Goal: Information Seeking & Learning: Learn about a topic

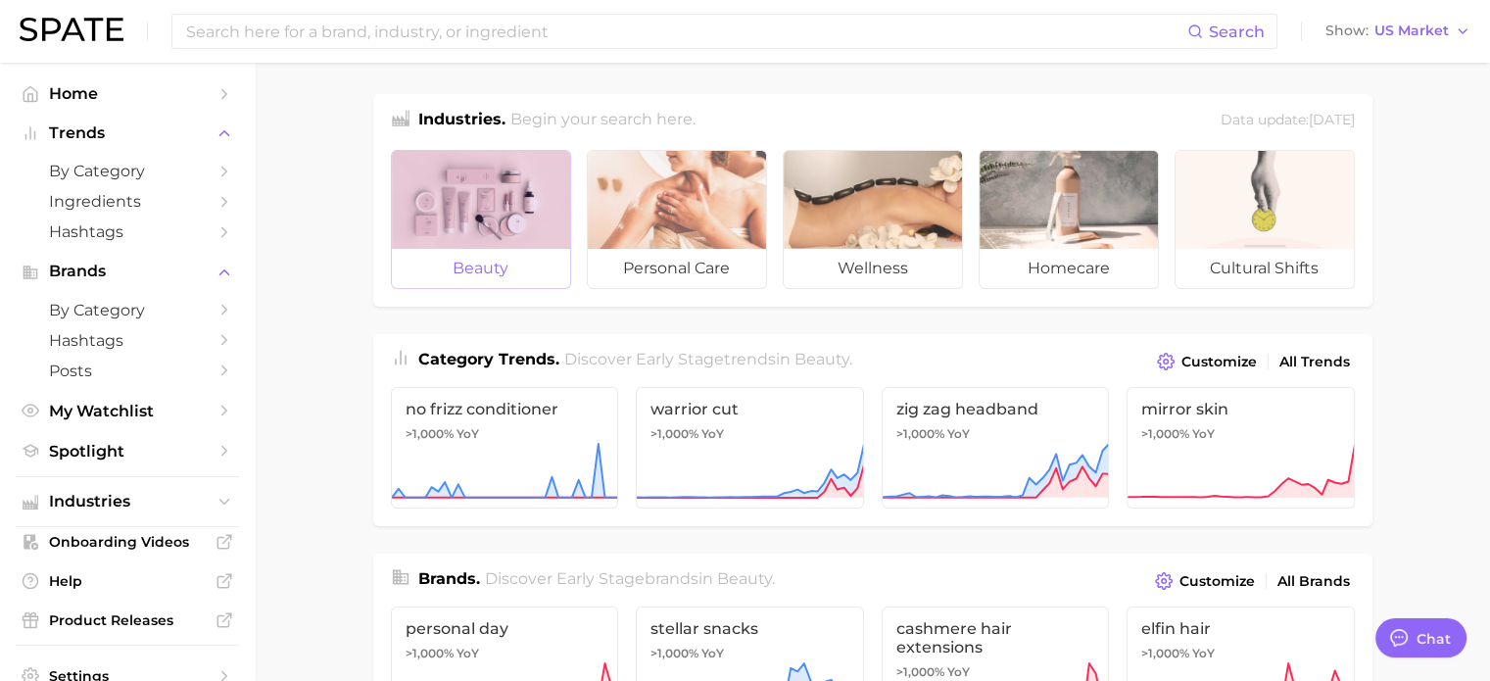
click at [522, 215] on div at bounding box center [481, 200] width 178 height 98
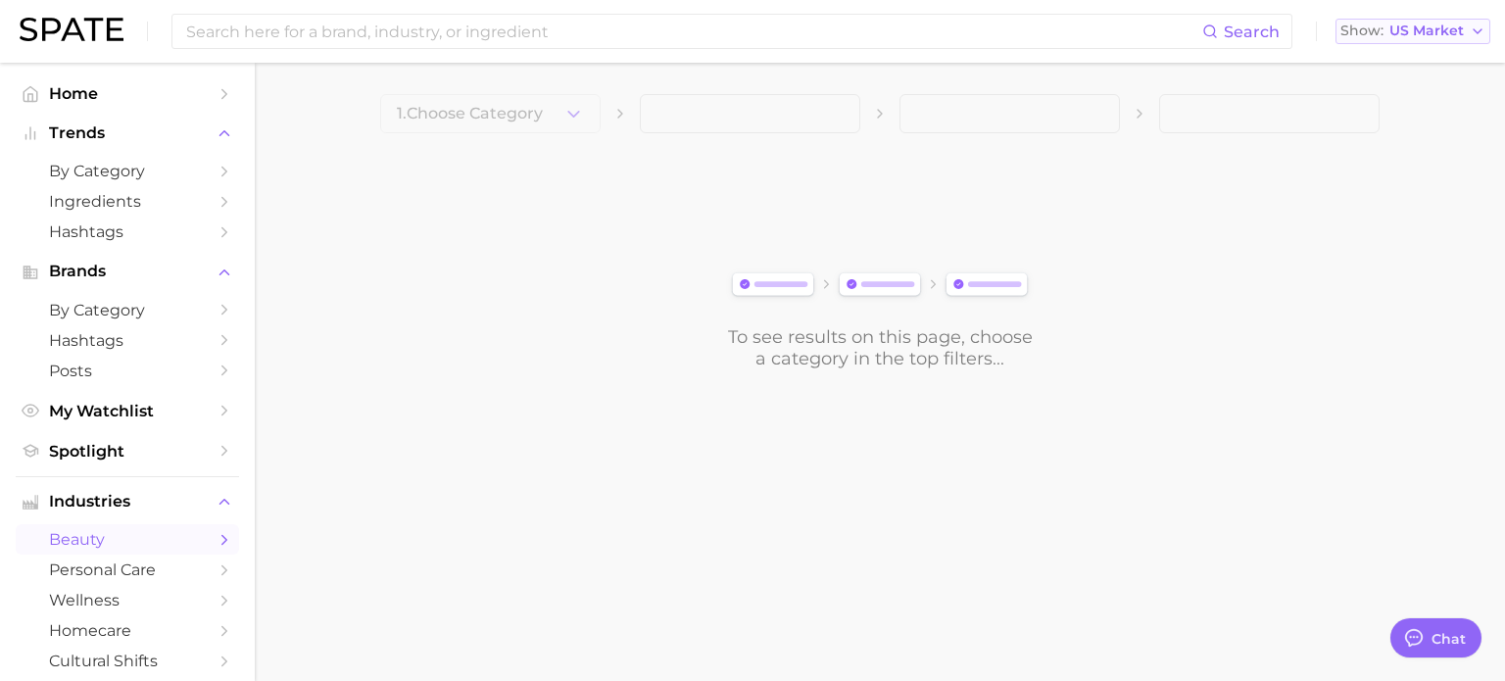
click at [1423, 29] on span "US Market" at bounding box center [1426, 30] width 74 height 11
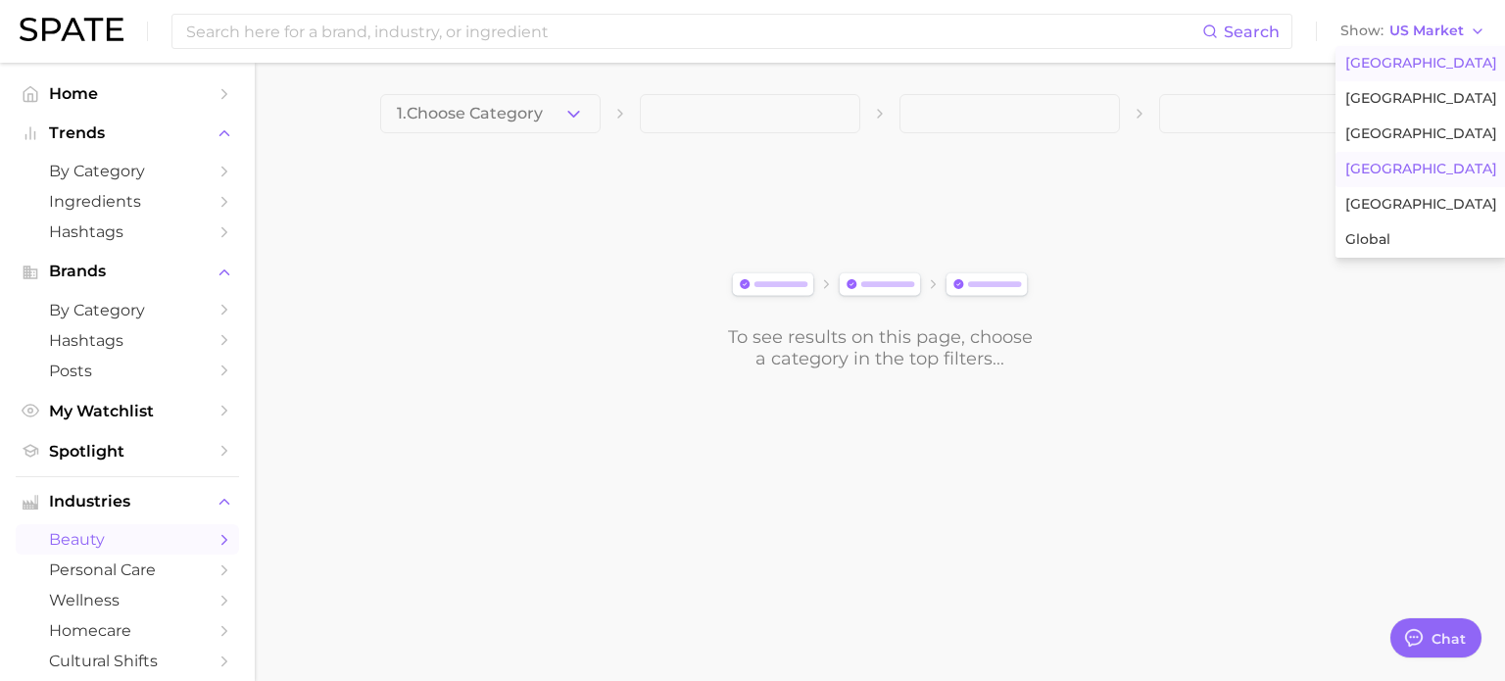
click at [1388, 163] on span "[GEOGRAPHIC_DATA]" at bounding box center [1421, 169] width 152 height 17
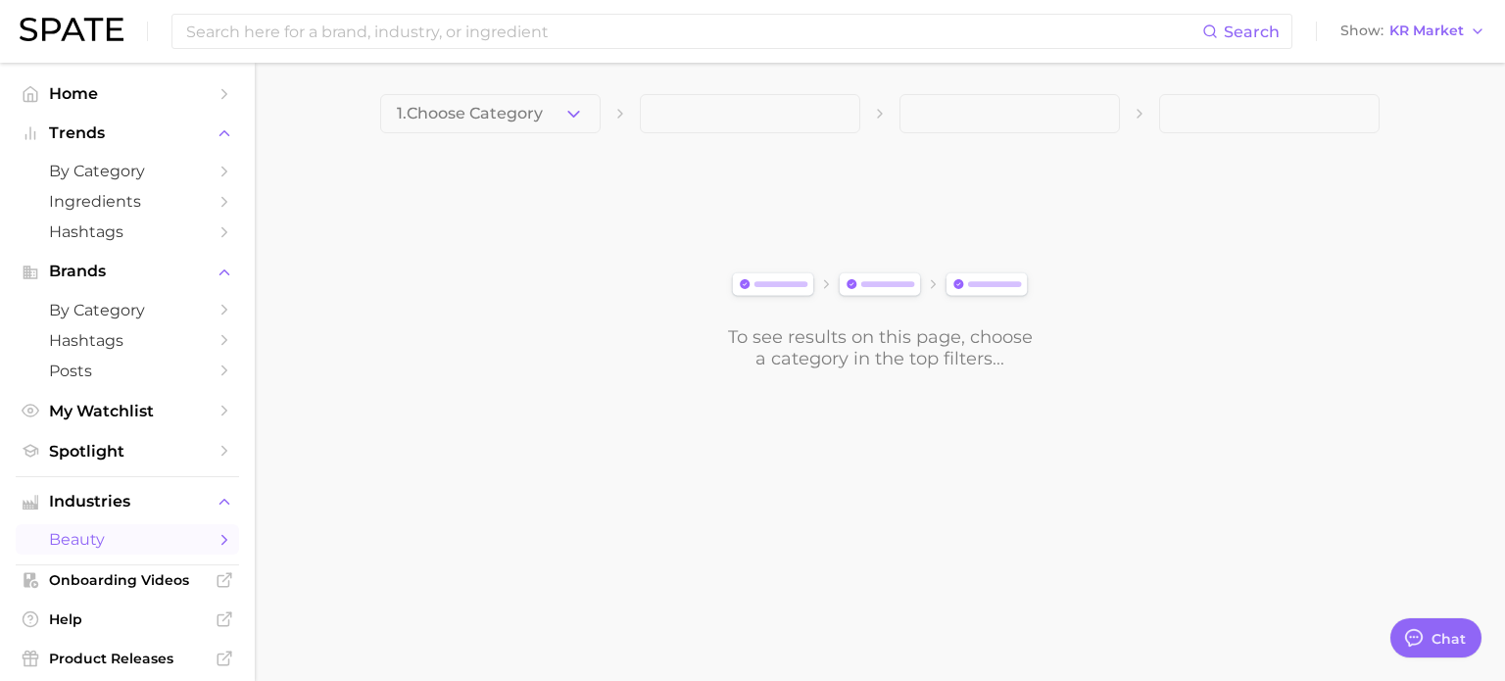
click at [543, 110] on span "1. Choose Category" at bounding box center [470, 114] width 146 height 18
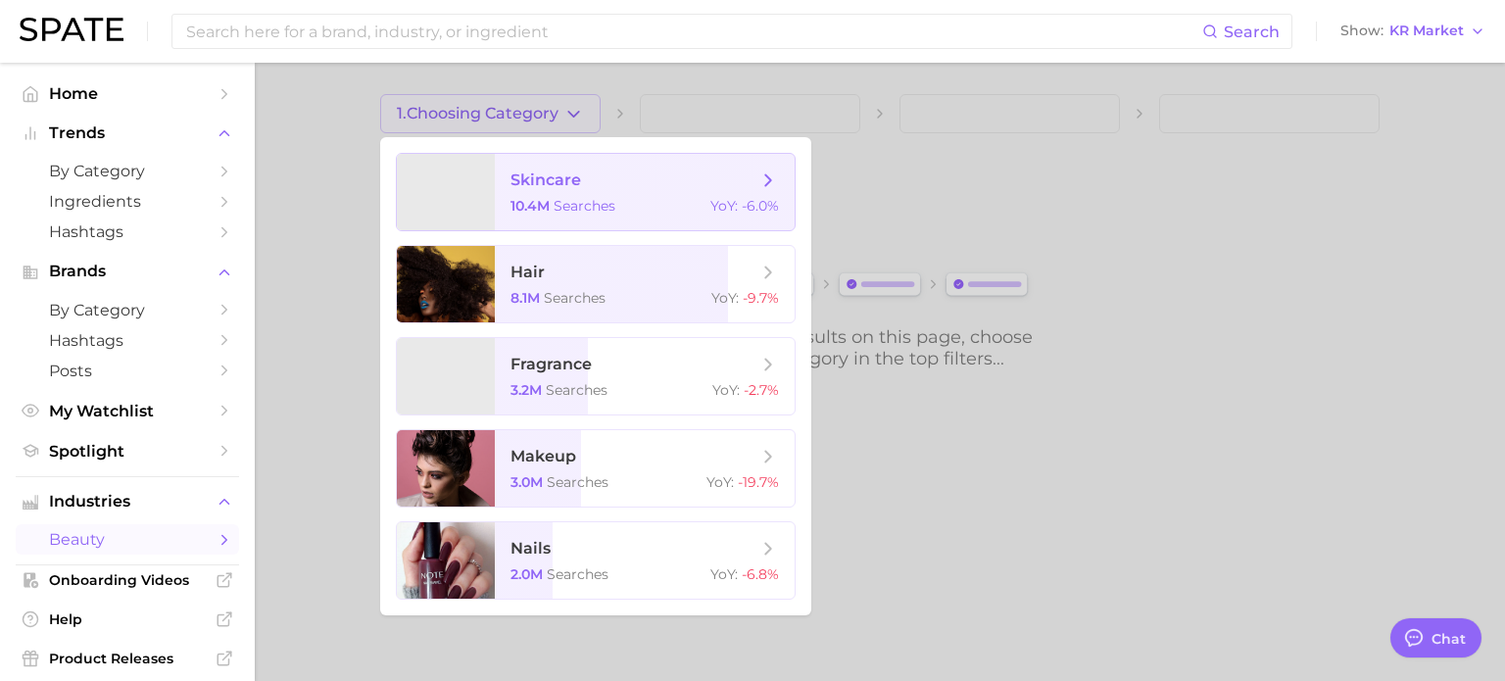
click at [538, 204] on span "10.4m" at bounding box center [529, 206] width 39 height 18
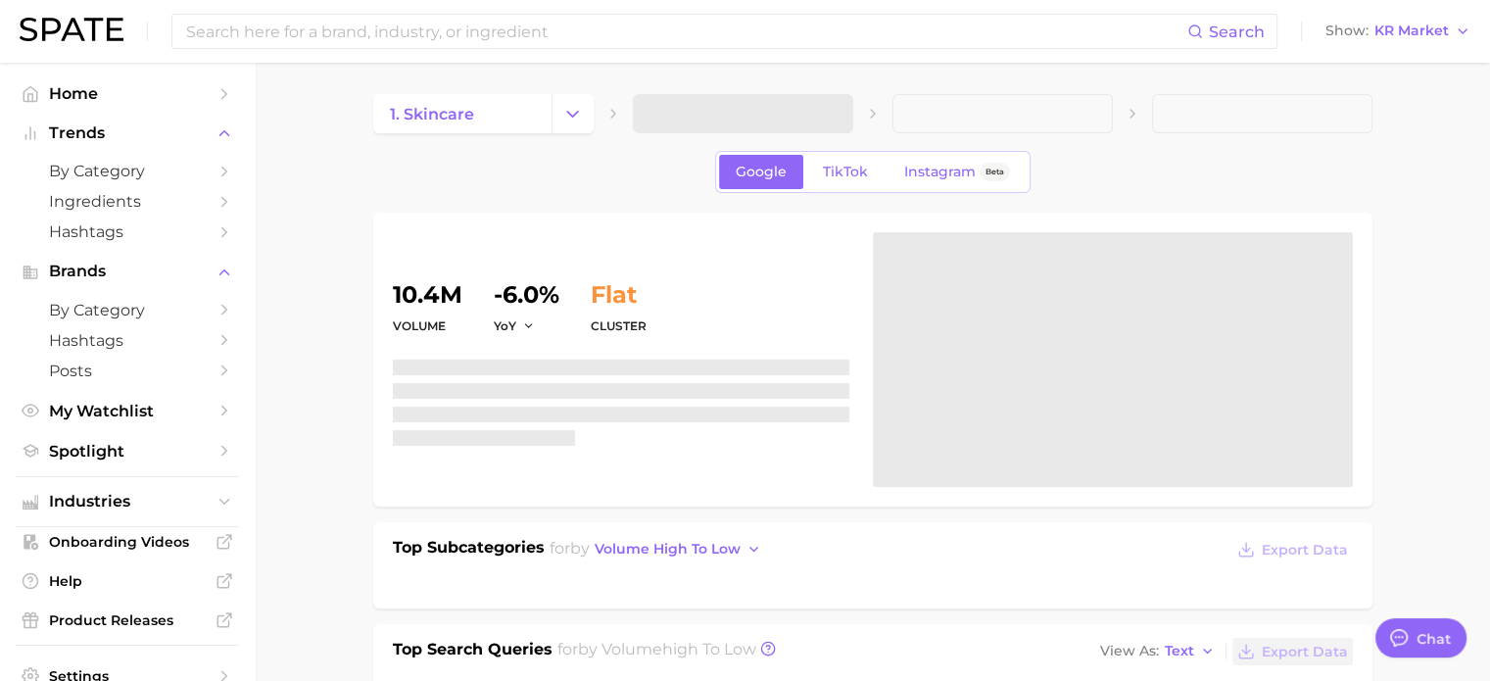
click at [865, 115] on icon at bounding box center [873, 114] width 16 height 16
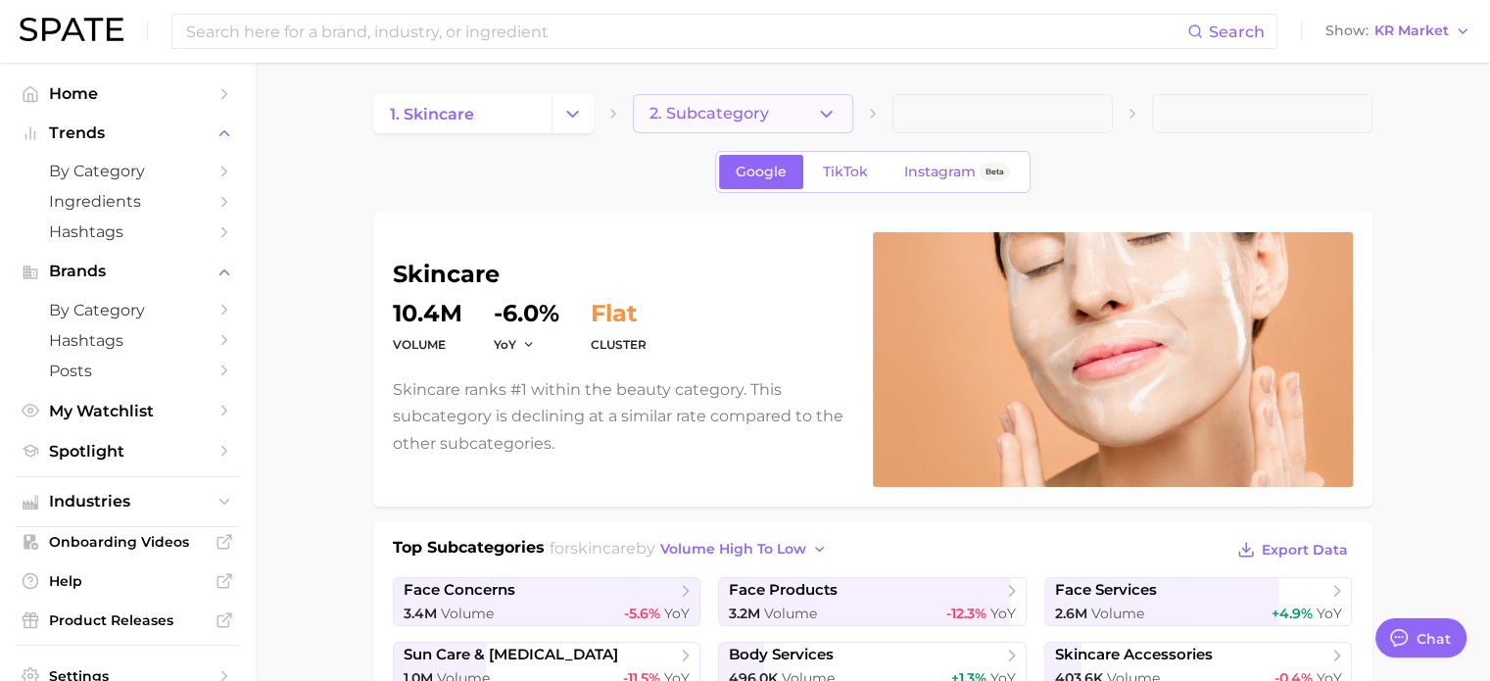
click at [818, 118] on icon "button" at bounding box center [826, 114] width 21 height 21
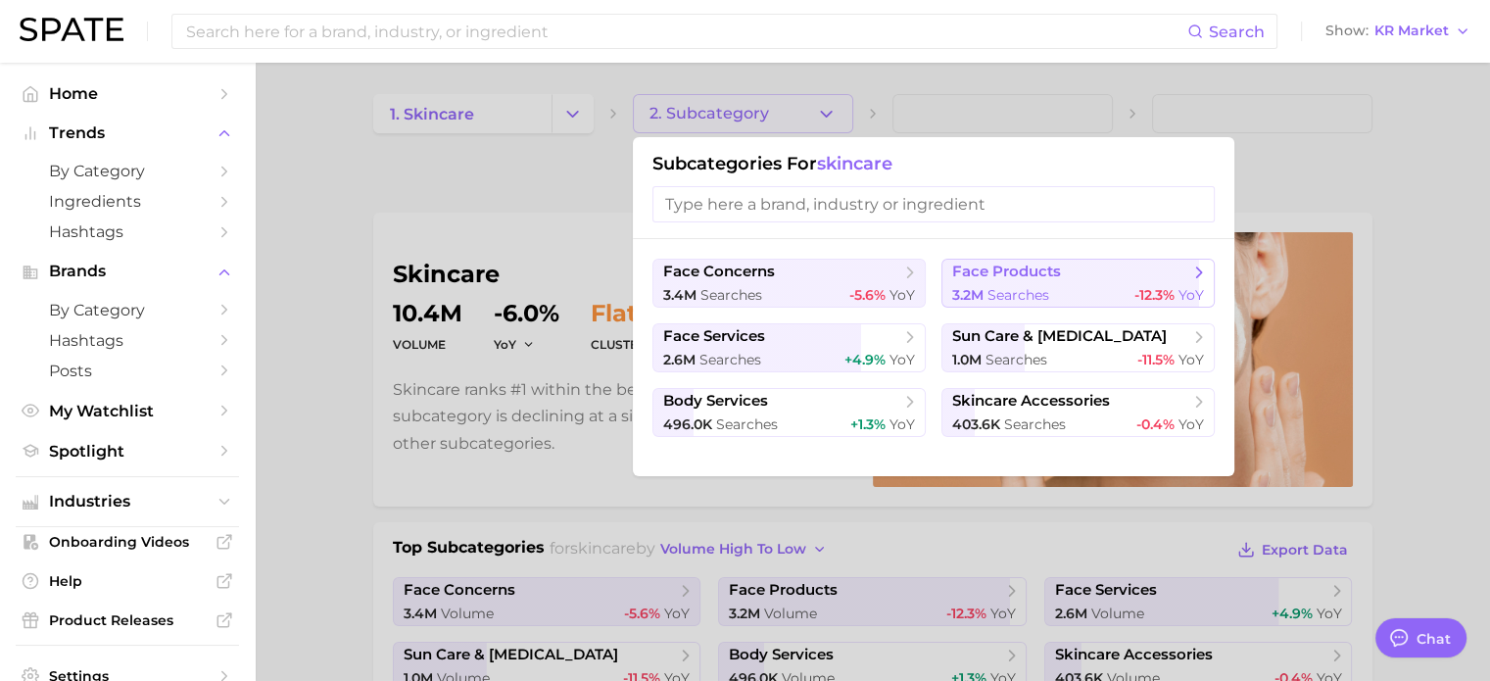
click at [1027, 277] on span "face products" at bounding box center [1006, 272] width 109 height 19
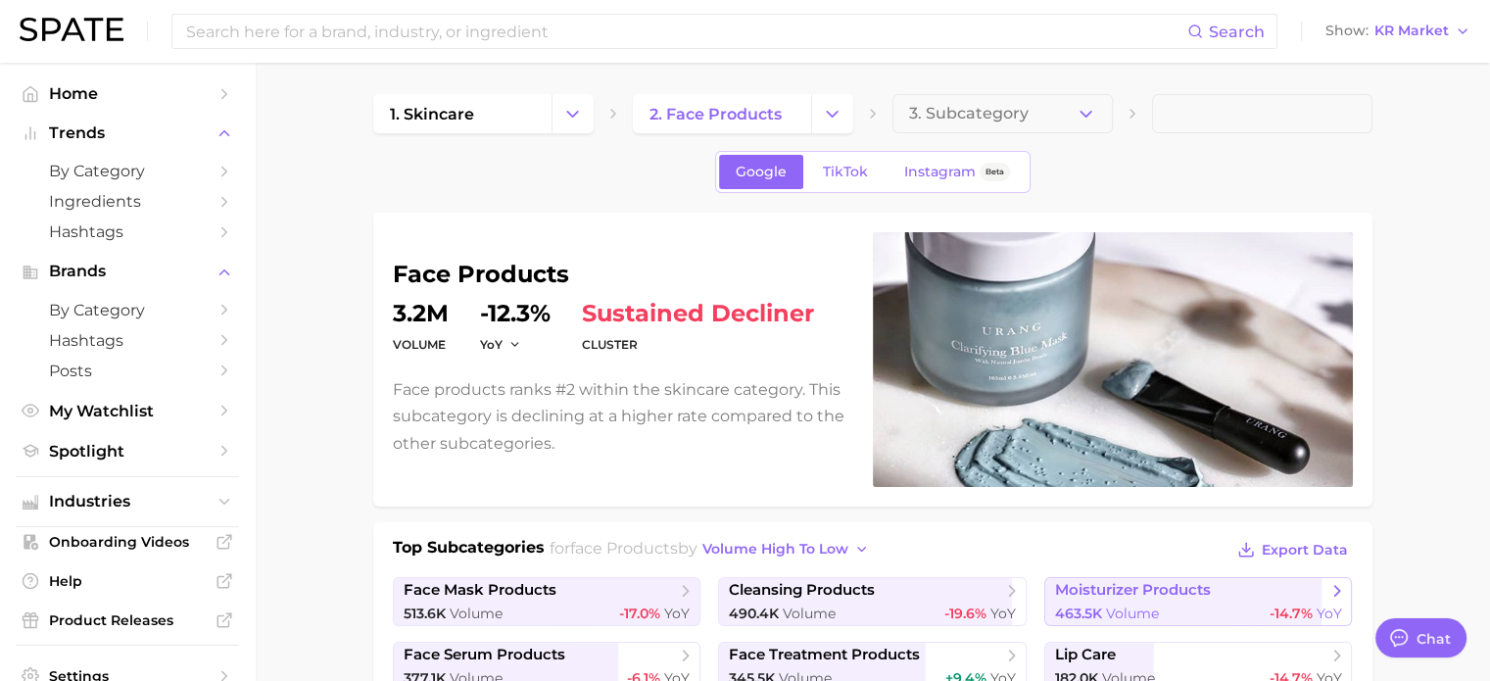
type textarea "x"
click at [1273, 167] on div "Google TikTok Instagram Beta" at bounding box center [872, 172] width 999 height 42
click at [1070, 116] on button "3. Subcategory" at bounding box center [1002, 113] width 220 height 39
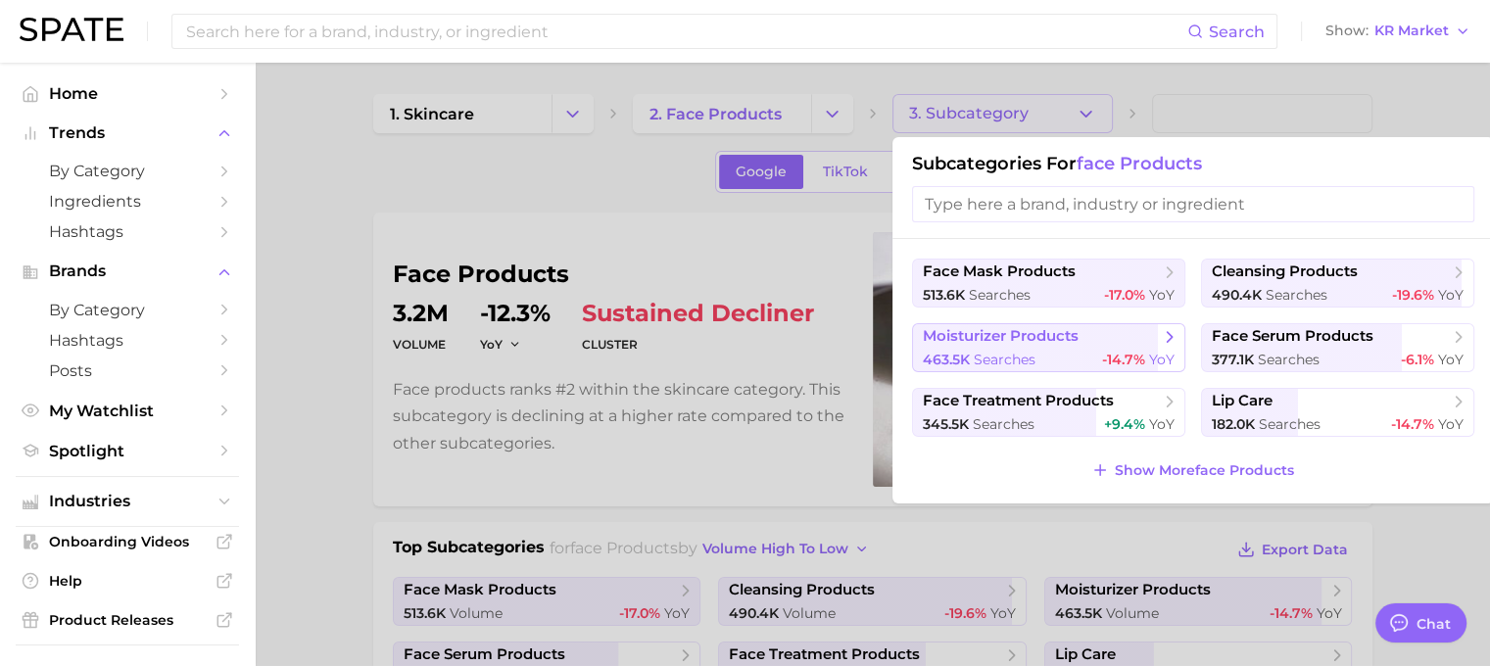
click at [1054, 357] on div "463.5k searches -14.7% YoY" at bounding box center [1049, 360] width 252 height 19
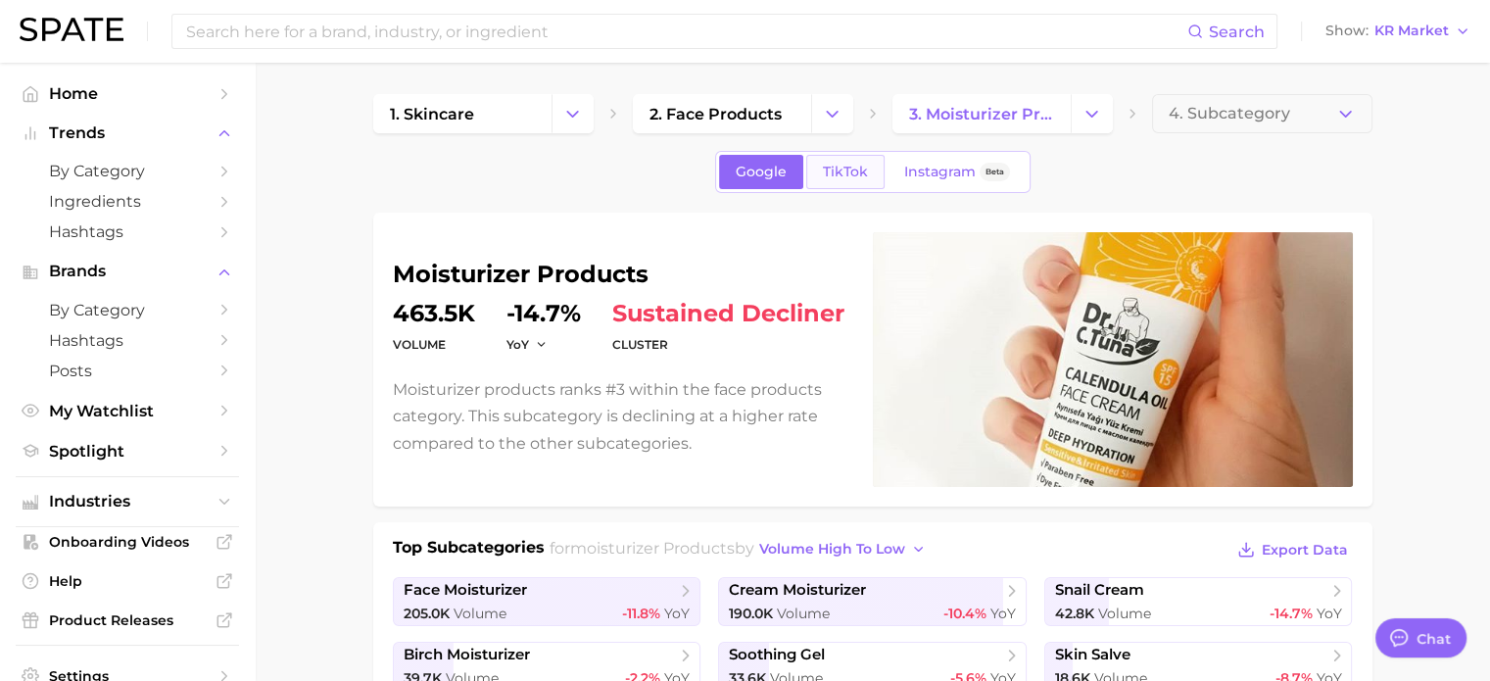
click at [852, 185] on link "TikTok" at bounding box center [845, 172] width 78 height 34
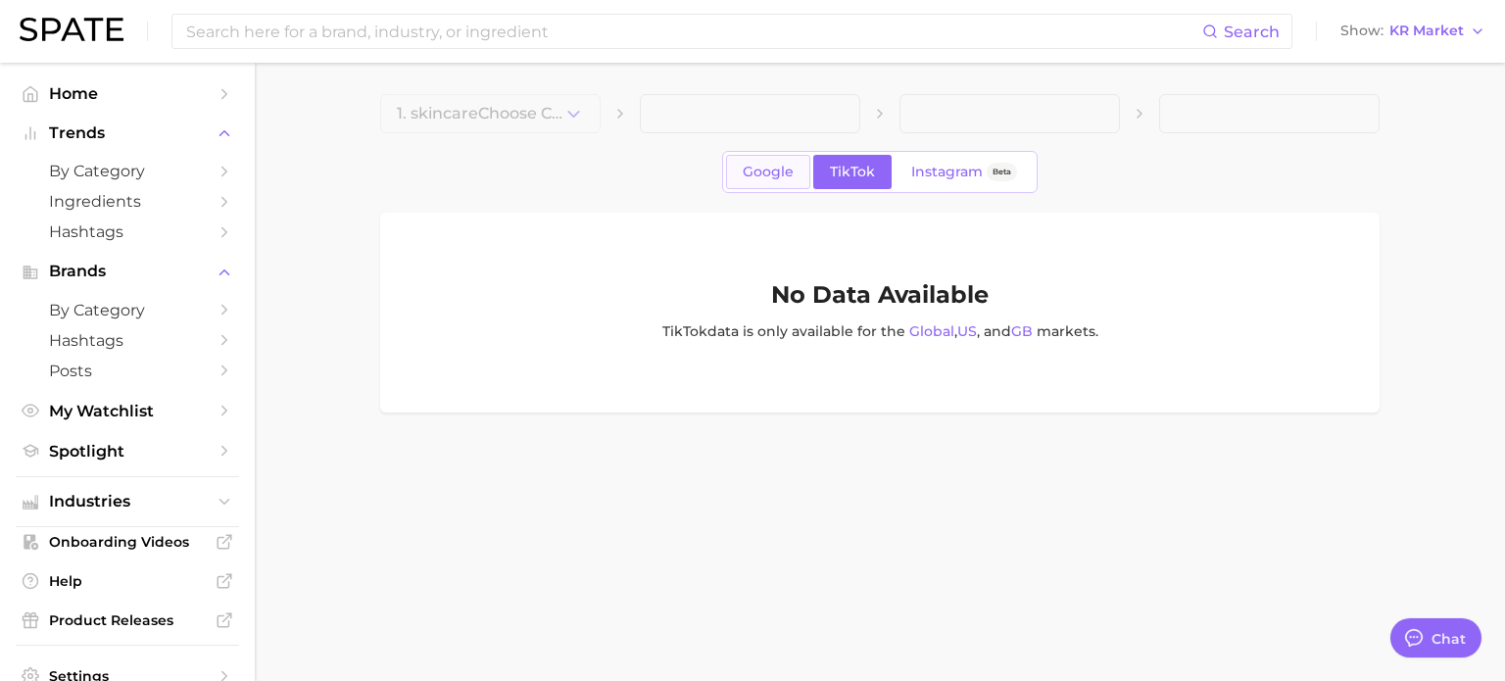
click at [734, 172] on link "Google" at bounding box center [768, 172] width 84 height 34
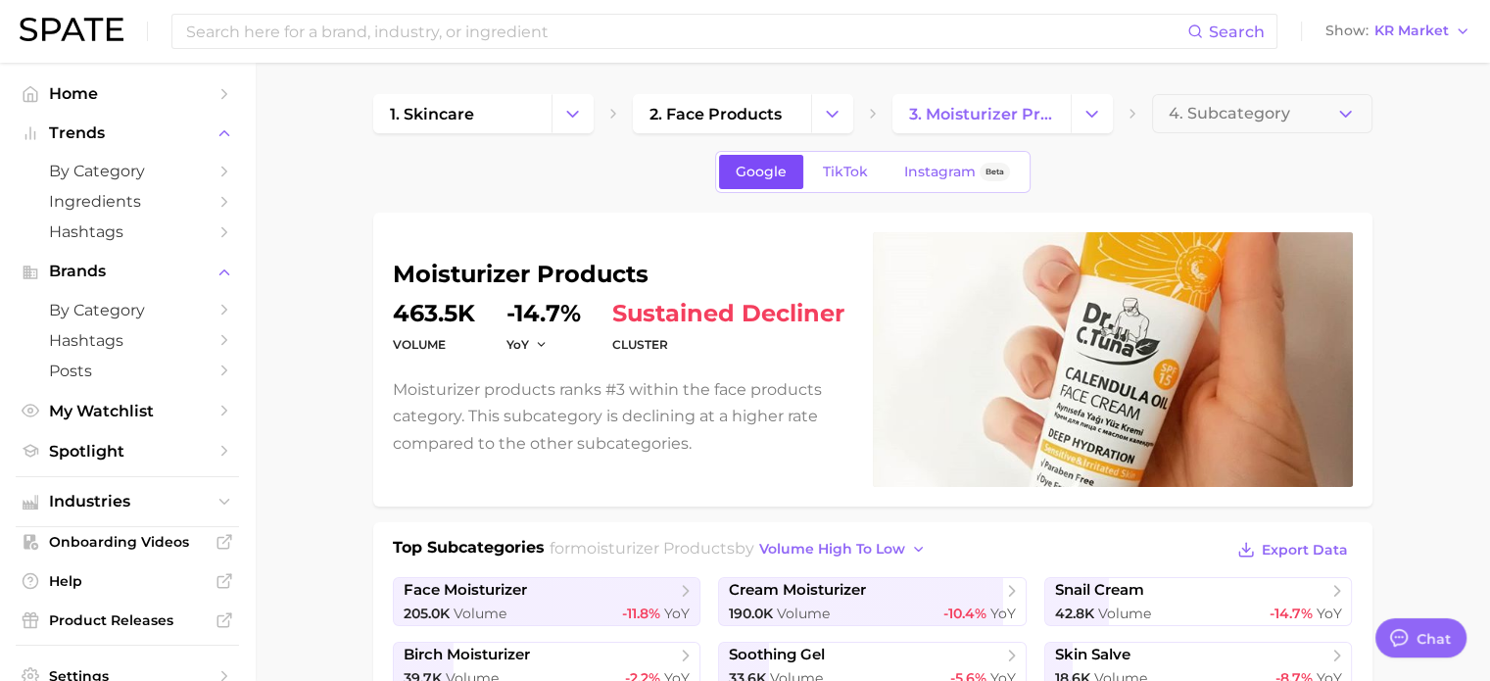
click at [775, 169] on span "Google" at bounding box center [761, 172] width 51 height 17
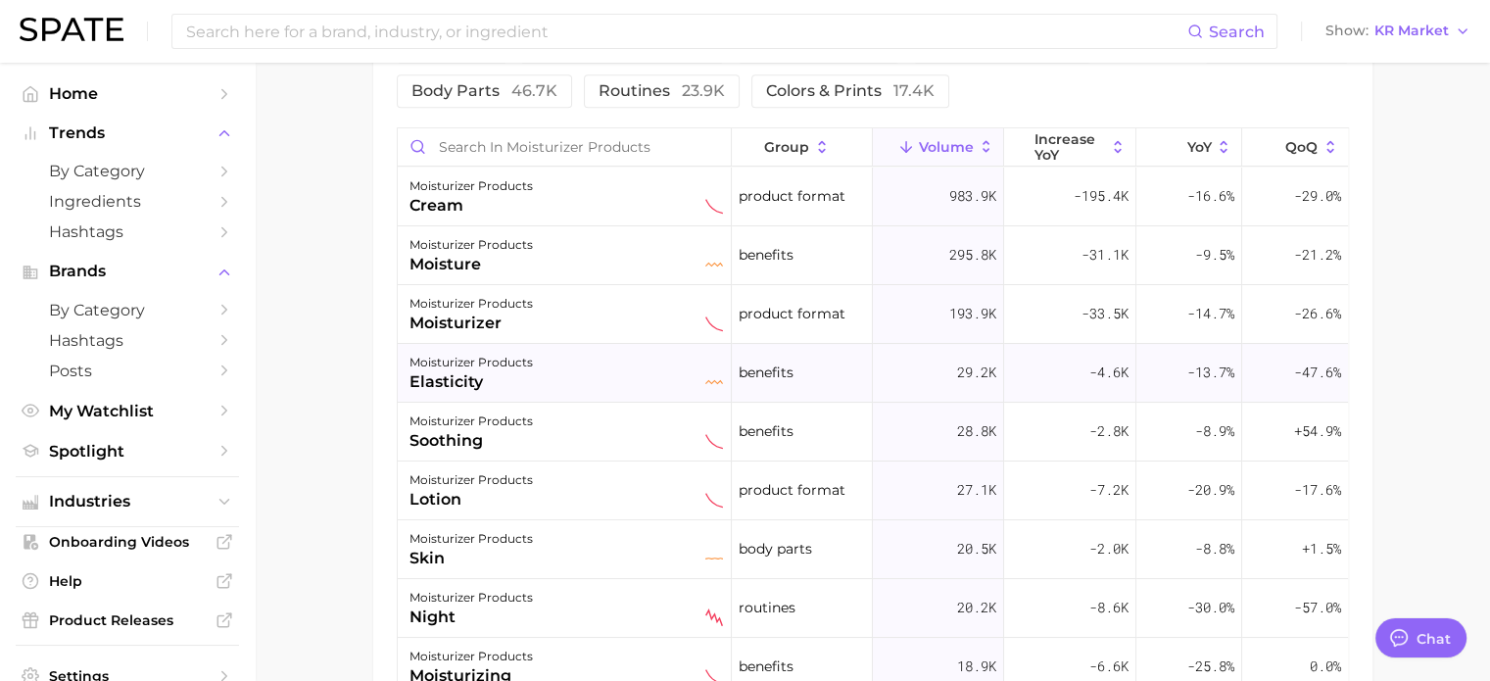
scroll to position [980, 0]
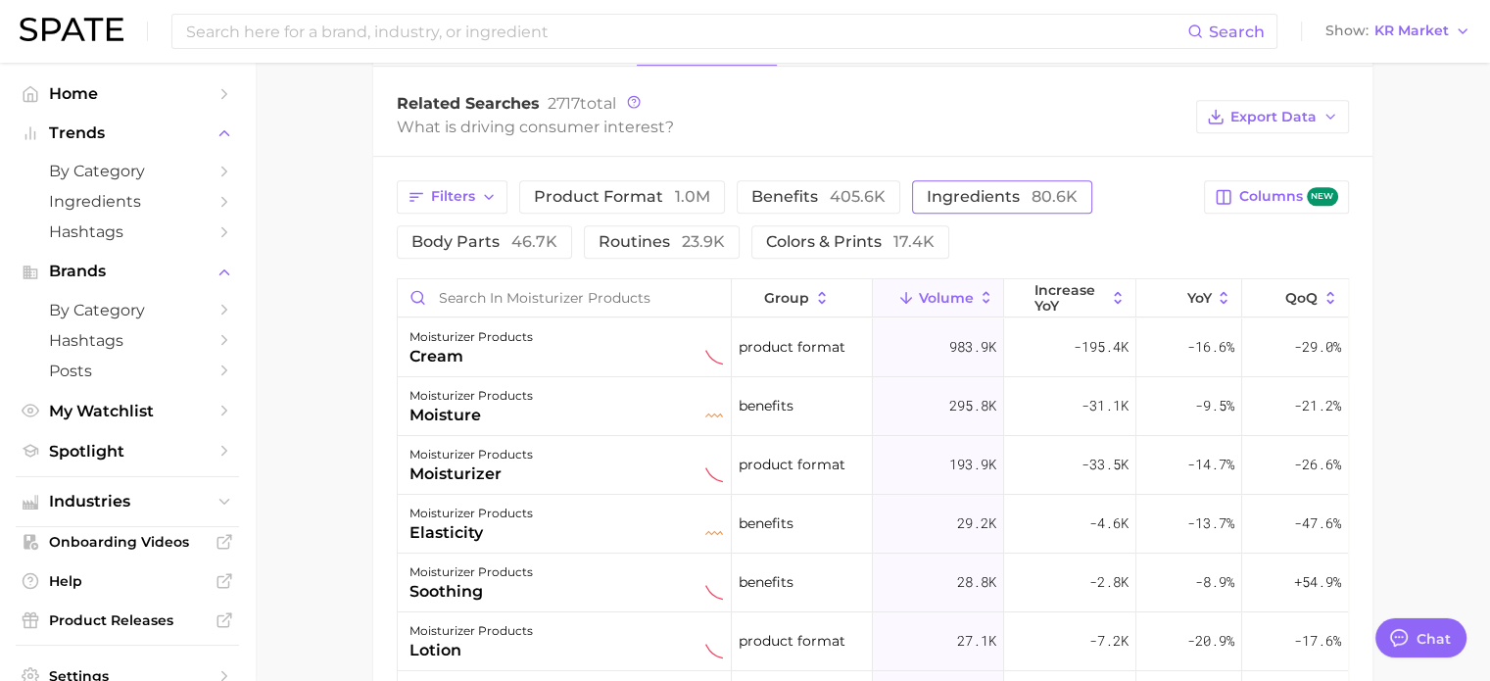
click at [983, 214] on button "ingredients 80.6k" at bounding box center [1002, 196] width 180 height 33
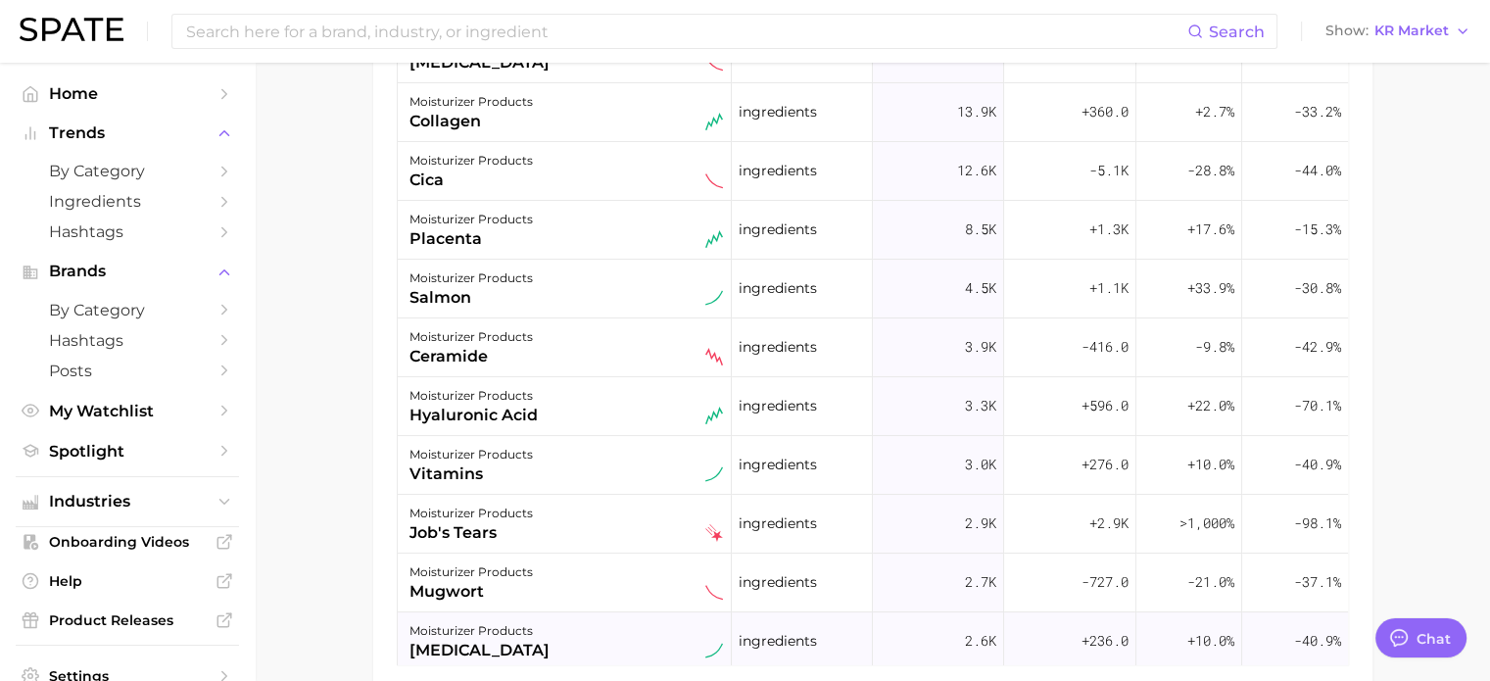
scroll to position [1175, 0]
